Goal: Check status: Check status

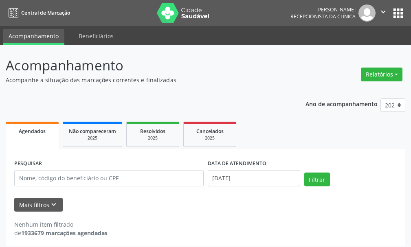
scroll to position [4, 0]
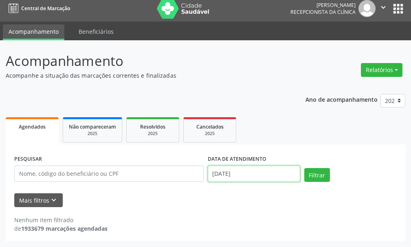
click at [233, 177] on input "[DATE]" at bounding box center [254, 174] width 92 height 16
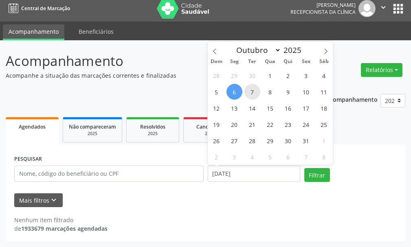
click at [251, 89] on span "7" at bounding box center [252, 92] width 16 height 16
type input "[DATE]"
click at [251, 89] on span "7" at bounding box center [252, 92] width 16 height 16
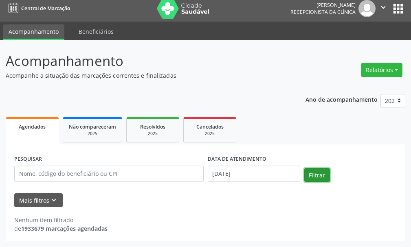
click at [324, 175] on button "Filtrar" at bounding box center [317, 175] width 26 height 14
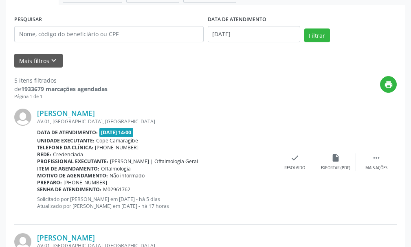
scroll to position [0, 0]
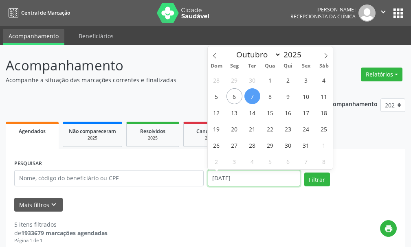
click at [224, 176] on input "[DATE]" at bounding box center [254, 178] width 92 height 16
click at [271, 99] on span "8" at bounding box center [270, 96] width 16 height 16
type input "08/10/2025"
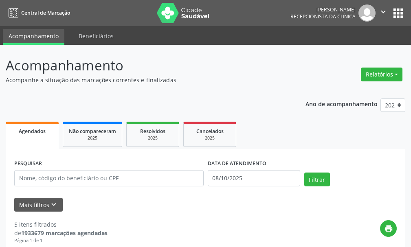
click at [317, 189] on div "Filtrar" at bounding box center [350, 183] width 97 height 20
click at [317, 182] on button "Filtrar" at bounding box center [317, 180] width 26 height 14
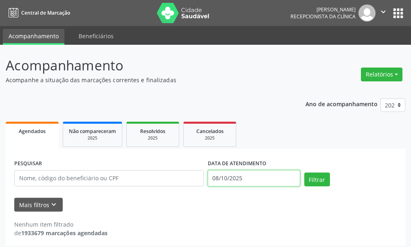
click at [246, 182] on input "08/10/2025" at bounding box center [254, 178] width 92 height 16
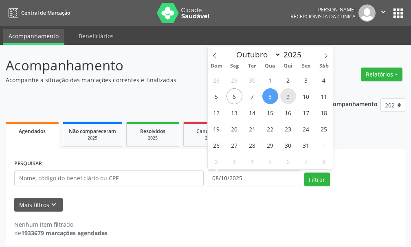
click at [288, 89] on span "9" at bounding box center [288, 96] width 16 height 16
type input "09/10/2025"
click at [288, 91] on span "9" at bounding box center [288, 96] width 16 height 16
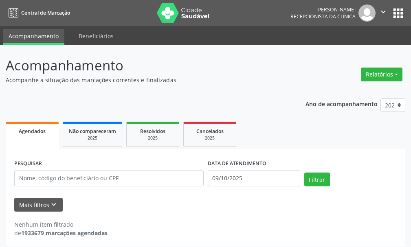
click at [323, 191] on div "Filtrar" at bounding box center [350, 183] width 97 height 20
click at [319, 178] on button "Filtrar" at bounding box center [317, 180] width 26 height 14
click at [223, 179] on input "09/10/2025" at bounding box center [254, 178] width 92 height 16
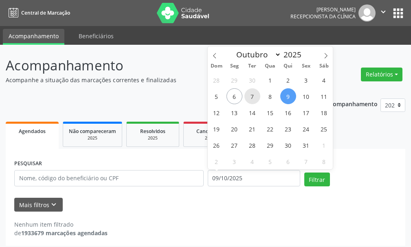
click at [251, 98] on span "7" at bounding box center [252, 96] width 16 height 16
type input "[DATE]"
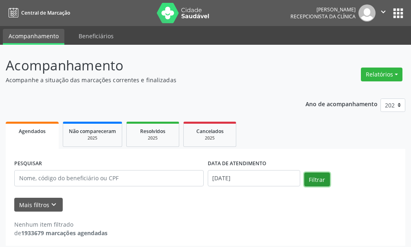
click at [321, 182] on button "Filtrar" at bounding box center [317, 180] width 26 height 14
